Goal: Obtain resource: Obtain resource

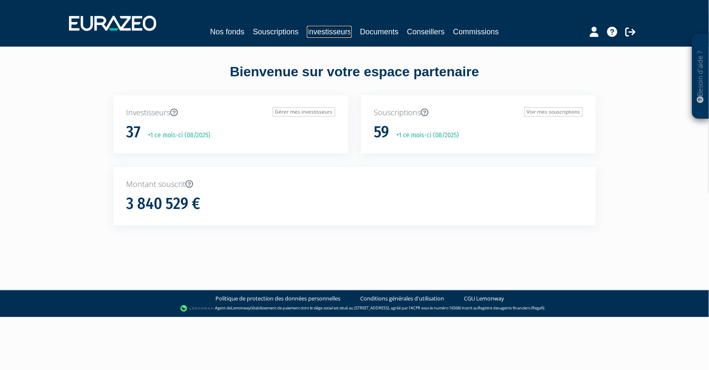
click at [321, 31] on link "Investisseurs" at bounding box center [329, 32] width 44 height 12
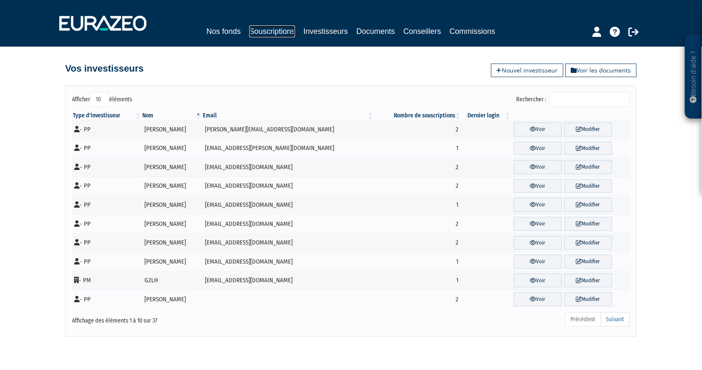
click at [261, 31] on link "Souscriptions" at bounding box center [272, 31] width 46 height 12
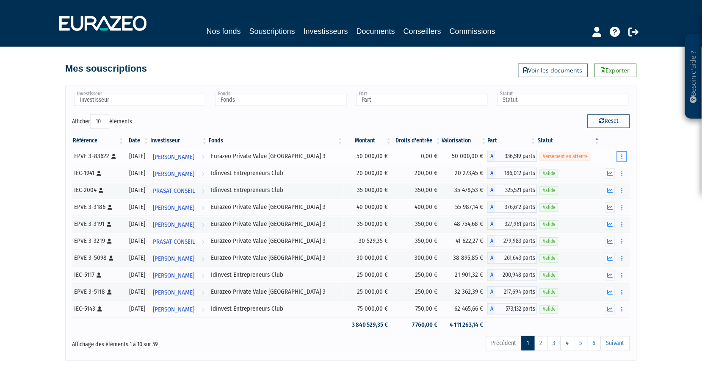
click at [620, 156] on button "button" at bounding box center [622, 156] width 10 height 11
click at [588, 172] on link "Documents" at bounding box center [592, 172] width 63 height 14
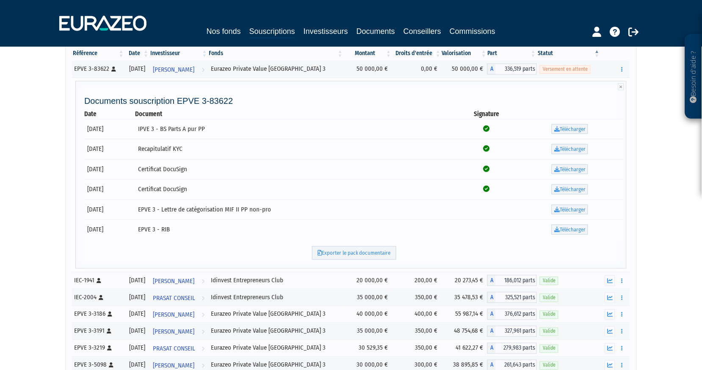
scroll to position [94, 0]
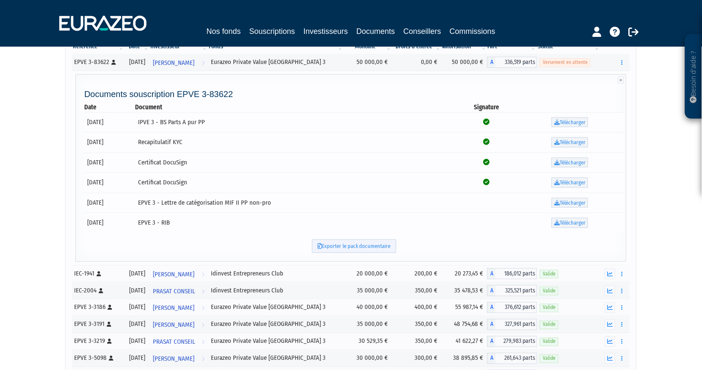
click at [367, 244] on link "Exporter le pack documentaire" at bounding box center [354, 246] width 84 height 14
